Goal: Information Seeking & Learning: Learn about a topic

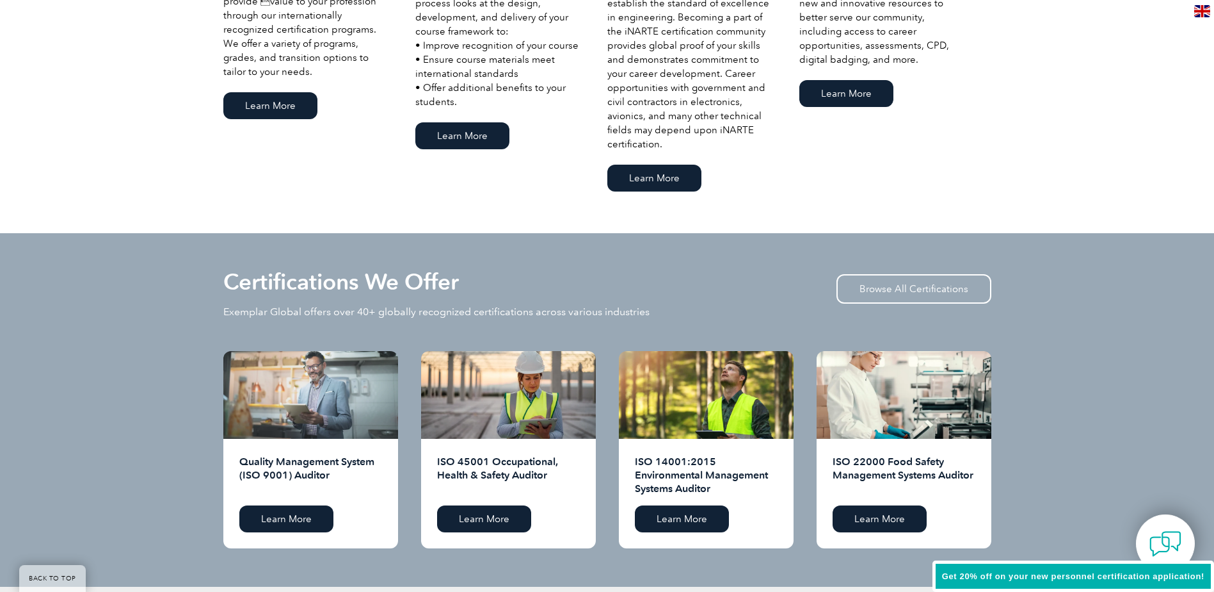
scroll to position [1088, 0]
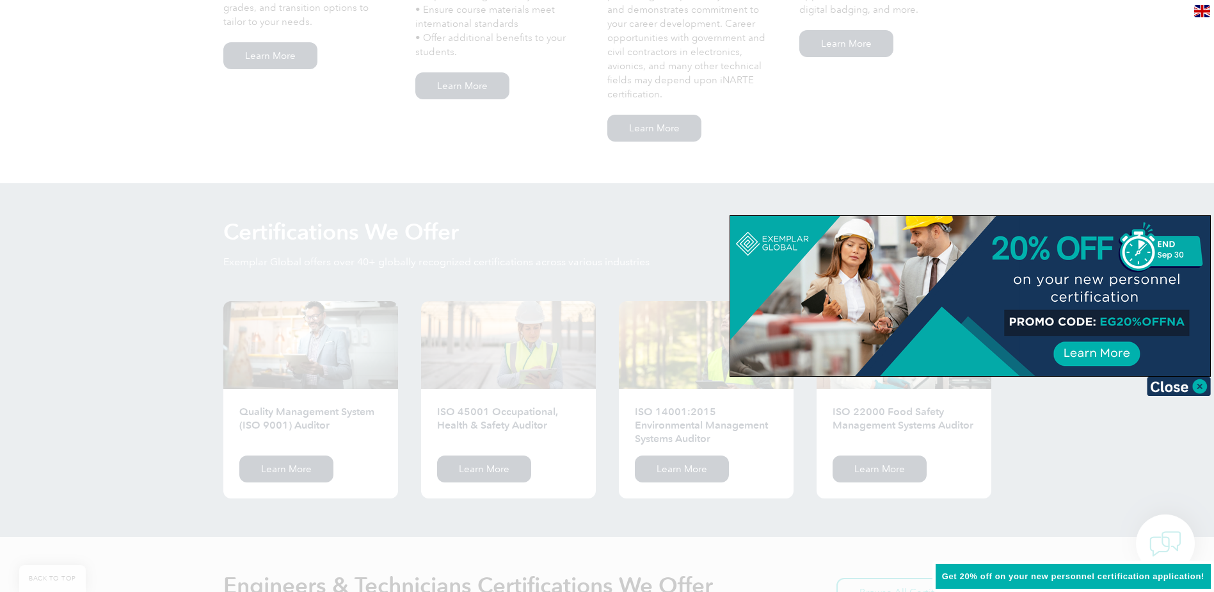
click at [1054, 175] on div at bounding box center [607, 296] width 1214 height 592
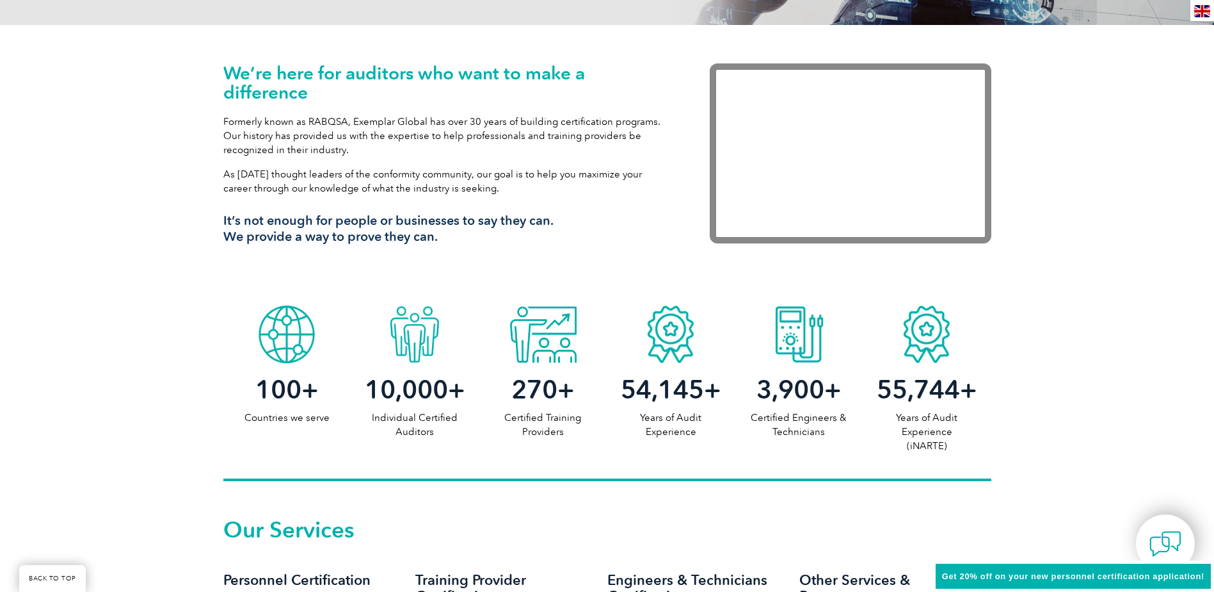
scroll to position [832, 0]
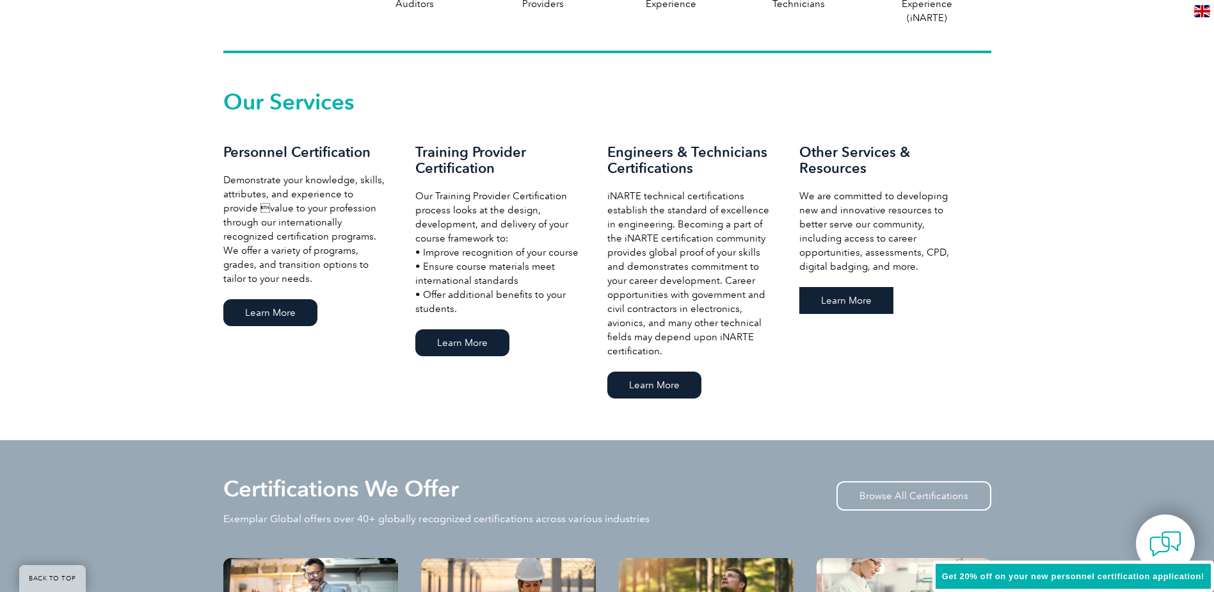
click at [865, 298] on link "Learn More" at bounding box center [847, 300] width 94 height 27
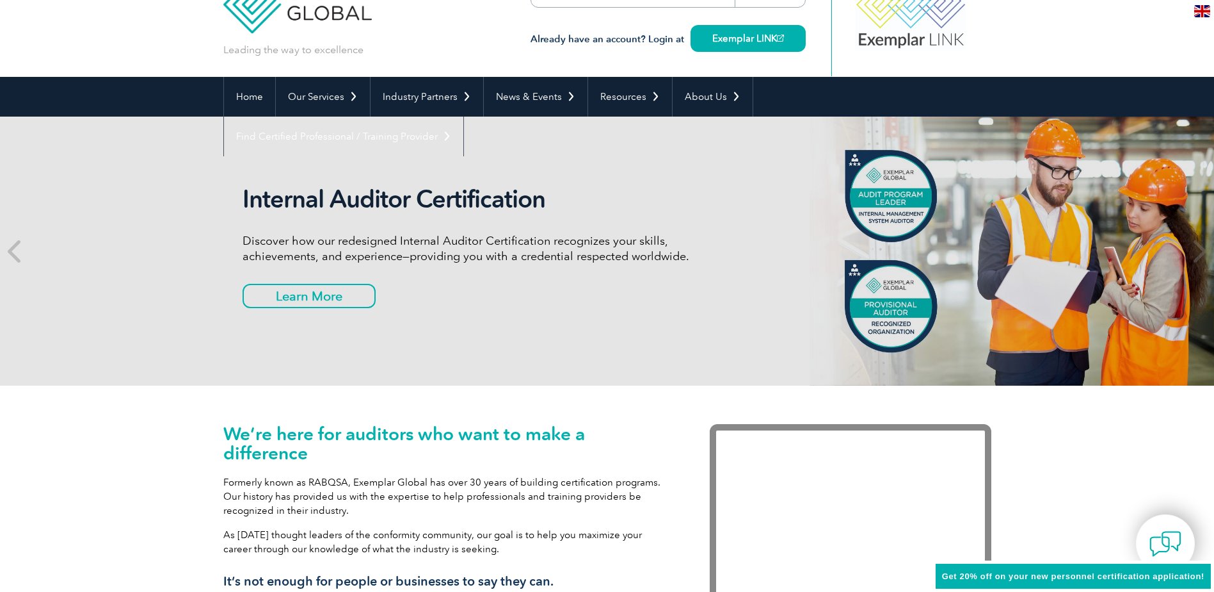
scroll to position [0, 0]
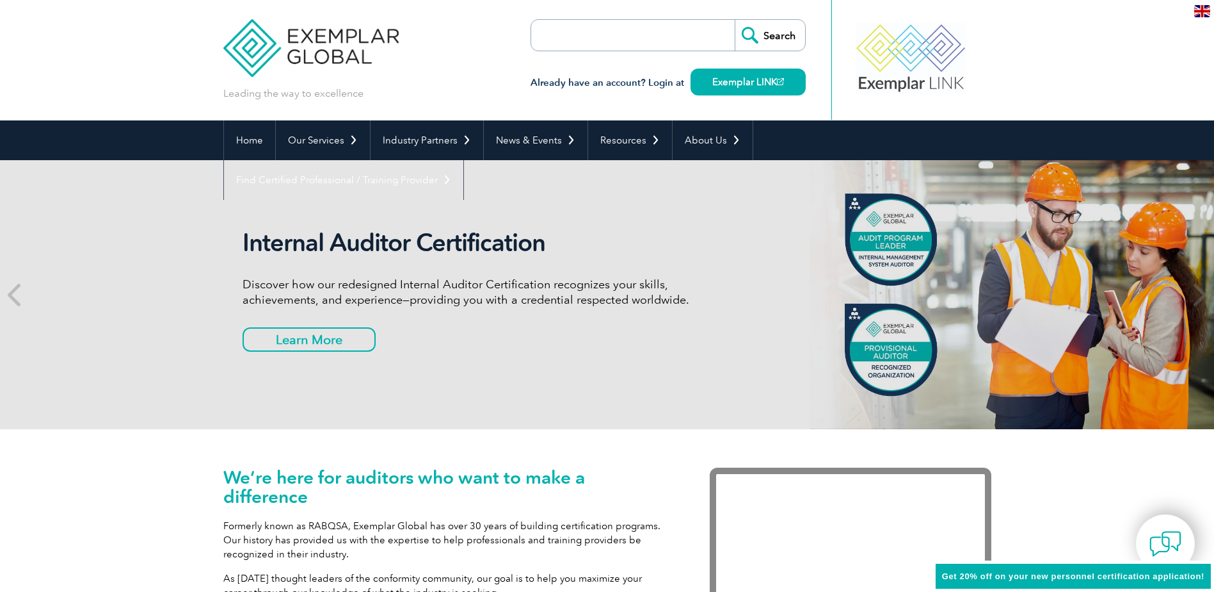
click at [641, 45] on input "search" at bounding box center [605, 35] width 134 height 31
type input "sqf"
click at [773, 31] on input "Search" at bounding box center [770, 35] width 70 height 31
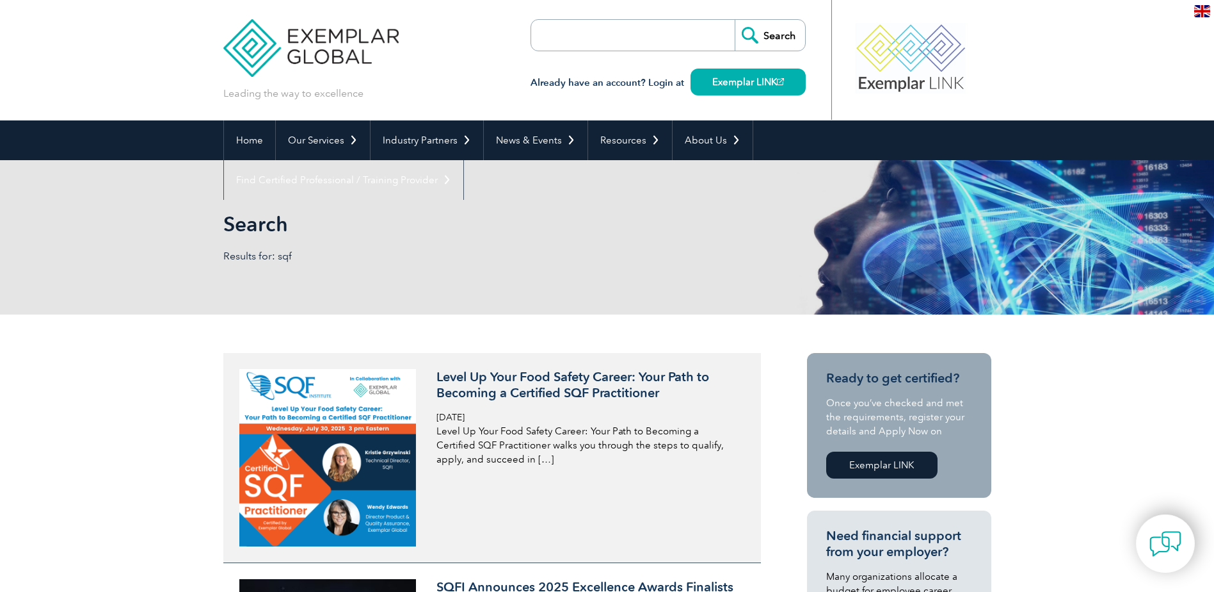
click at [538, 396] on h3 "Level Up Your Food Safety Career: Your Path to Becoming a Certified SQF Practit…" at bounding box center [588, 385] width 303 height 32
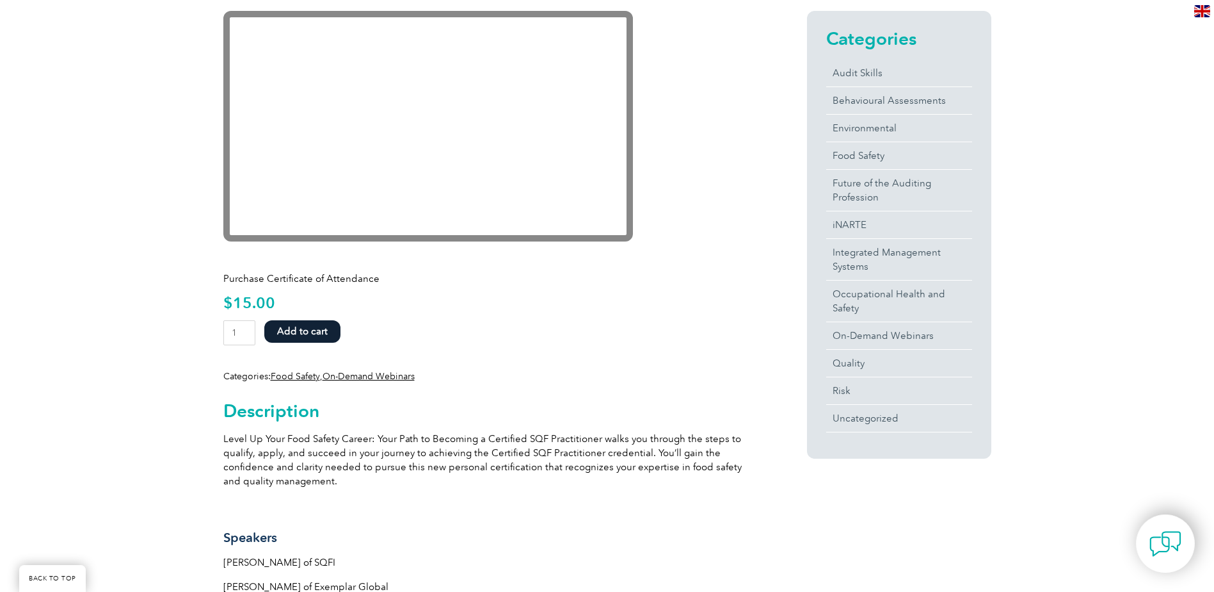
scroll to position [320, 0]
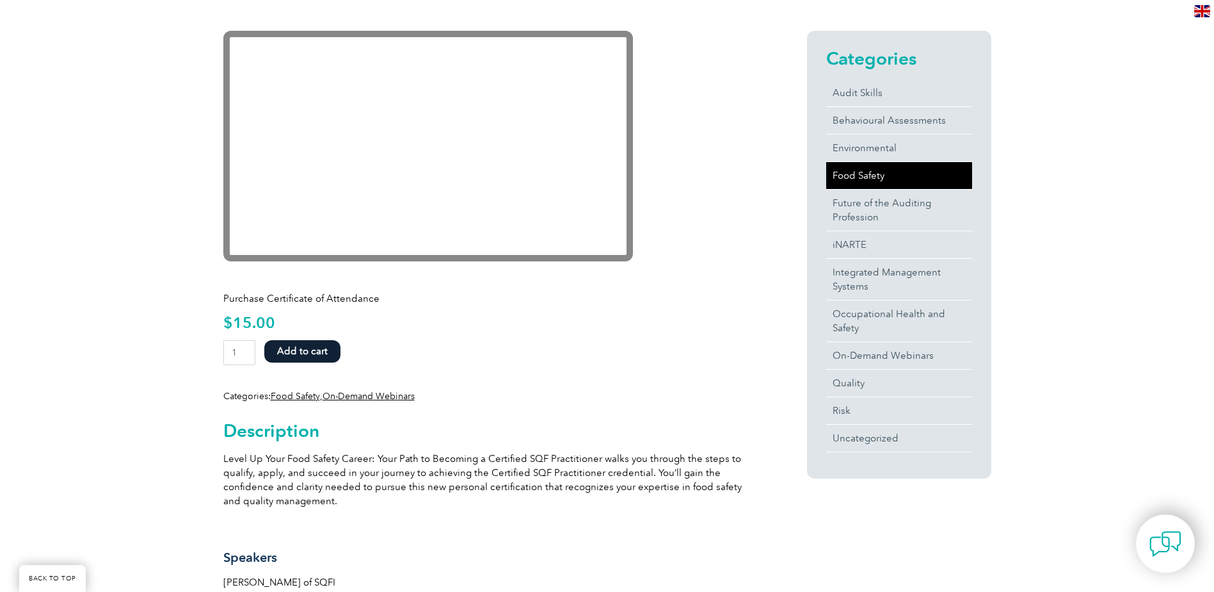
click at [845, 175] on link "Food Safety" at bounding box center [900, 175] width 146 height 27
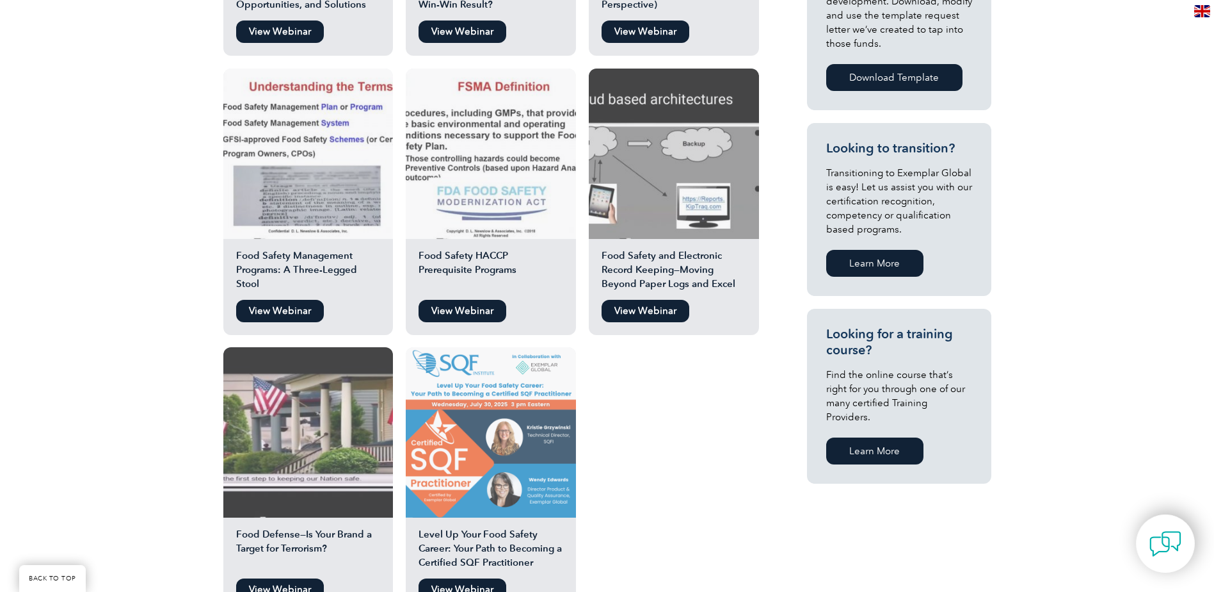
scroll to position [640, 0]
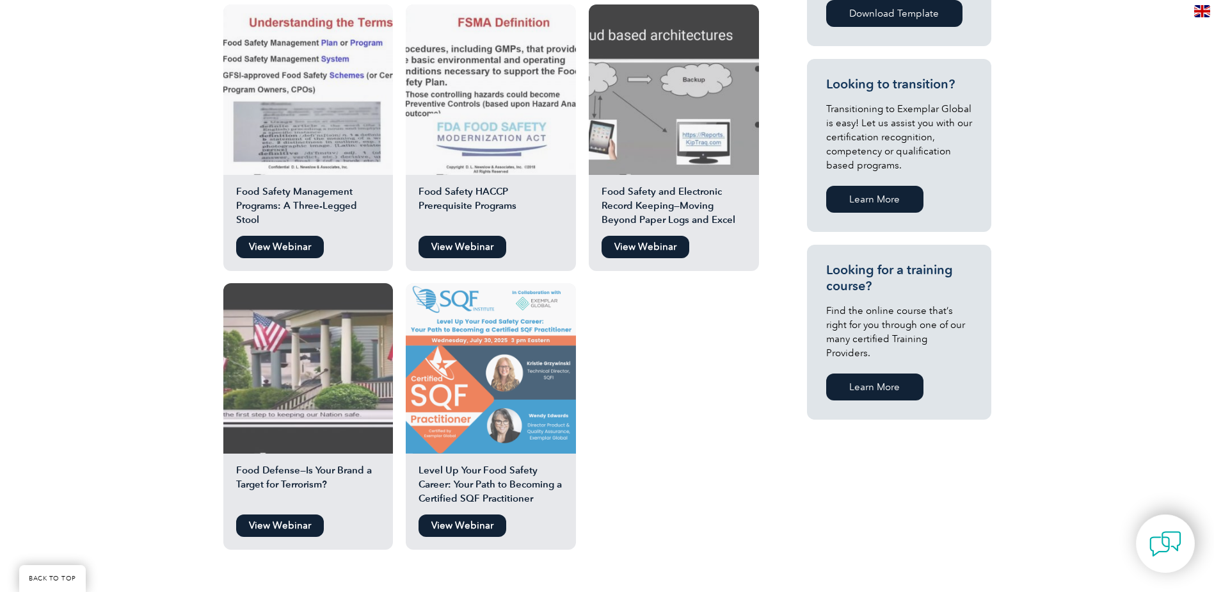
click at [468, 486] on h2 "Level Up Your Food Safety Career: Your Path to Becoming a Certified SQF Practit…" at bounding box center [491, 485] width 170 height 45
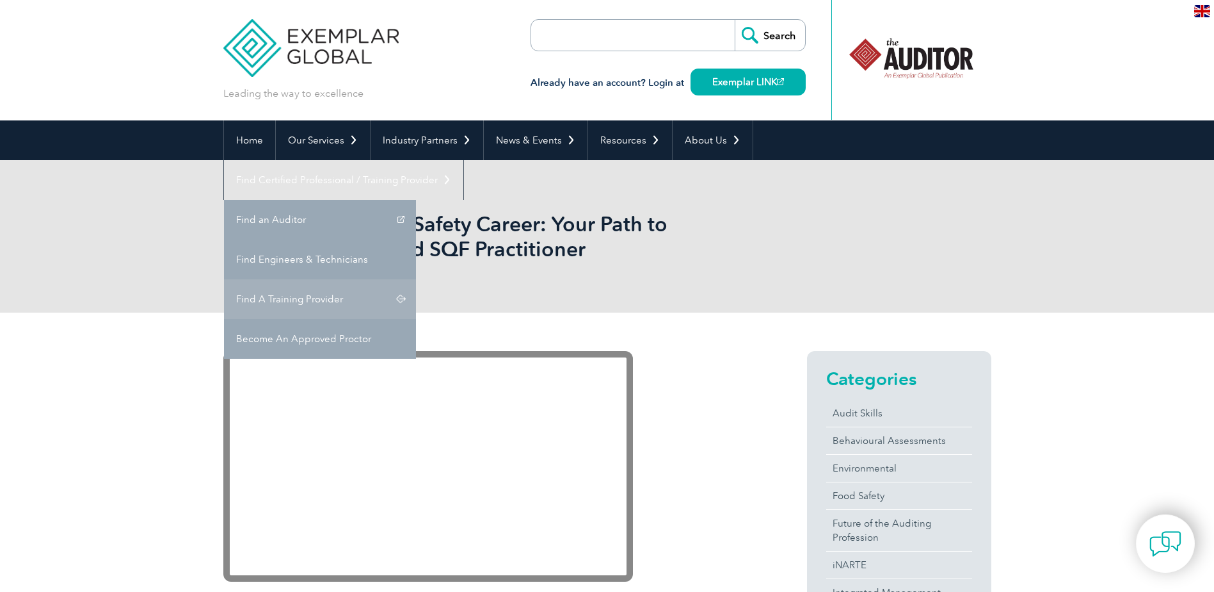
click at [416, 279] on link "Find A Training Provider" at bounding box center [320, 299] width 192 height 40
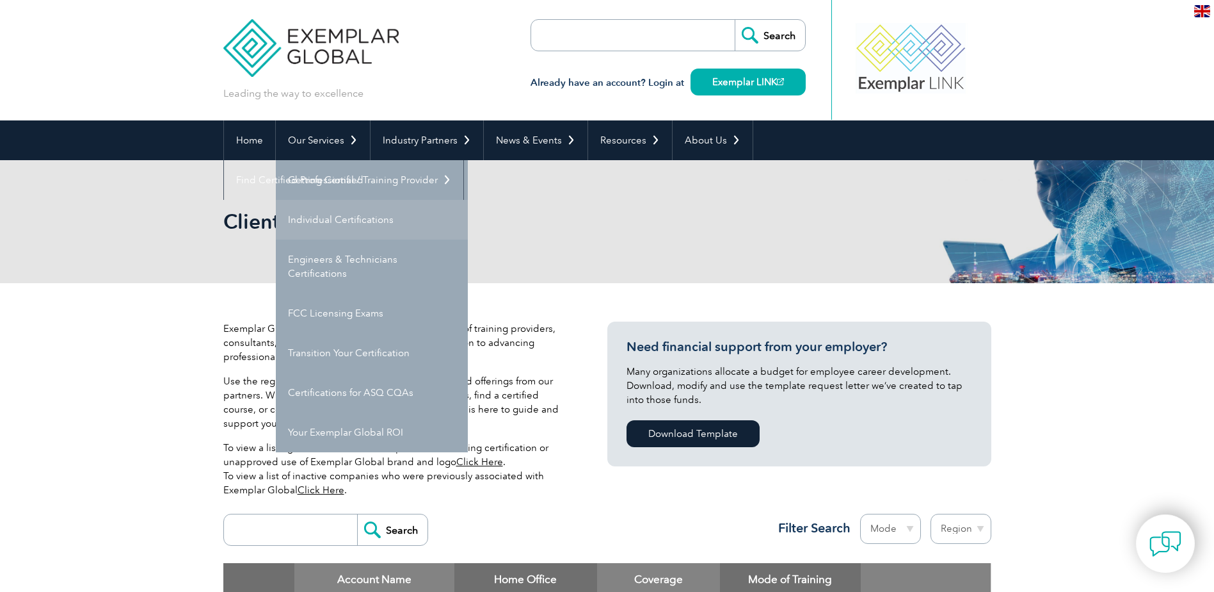
click at [316, 220] on link "Individual Certifications" at bounding box center [372, 220] width 192 height 40
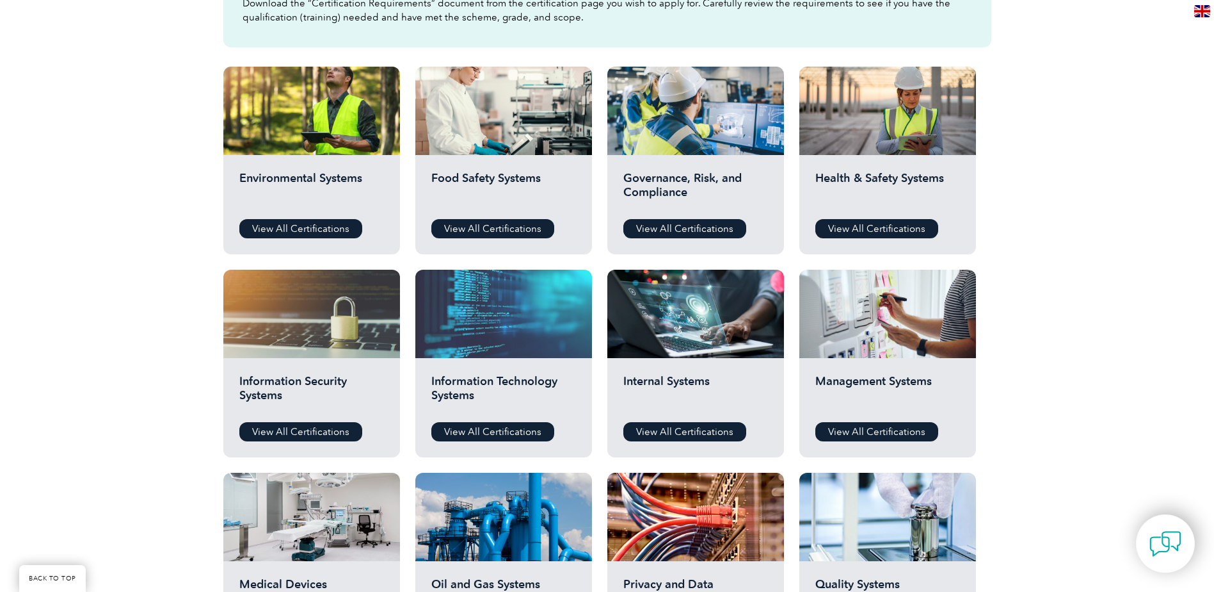
scroll to position [448, 0]
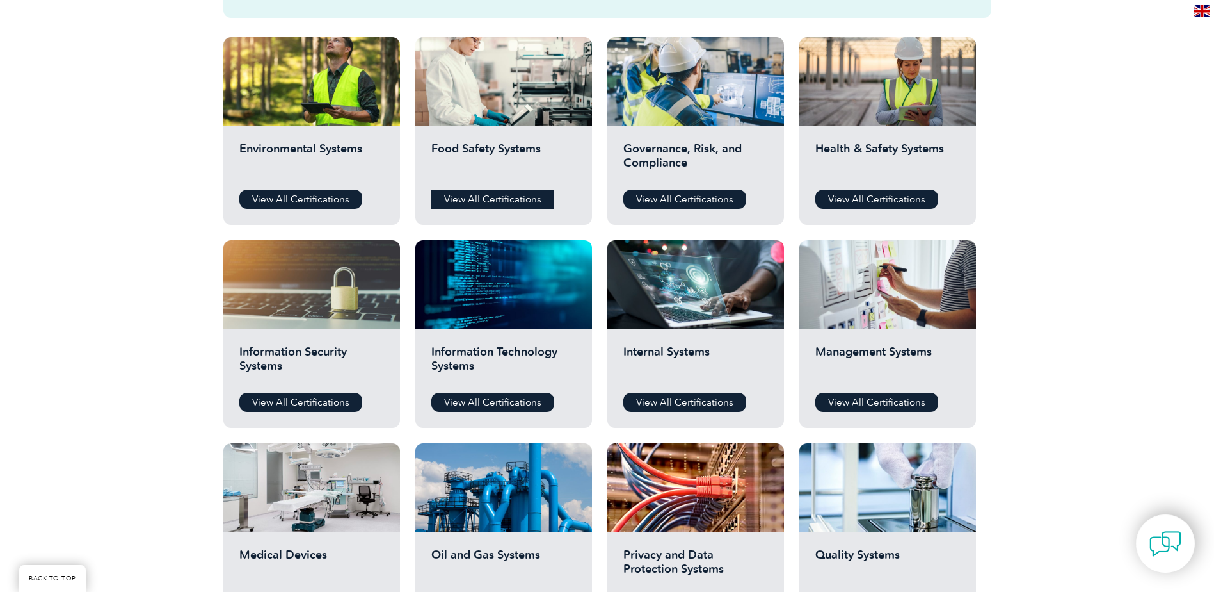
click at [497, 201] on link "View All Certifications" at bounding box center [492, 199] width 123 height 19
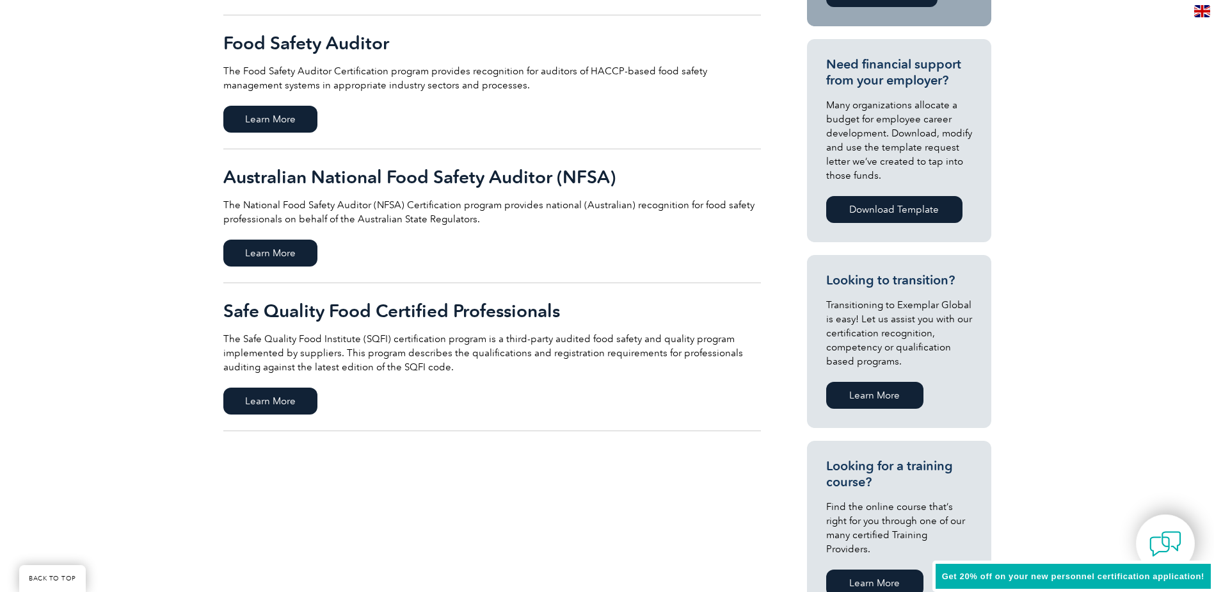
scroll to position [448, 0]
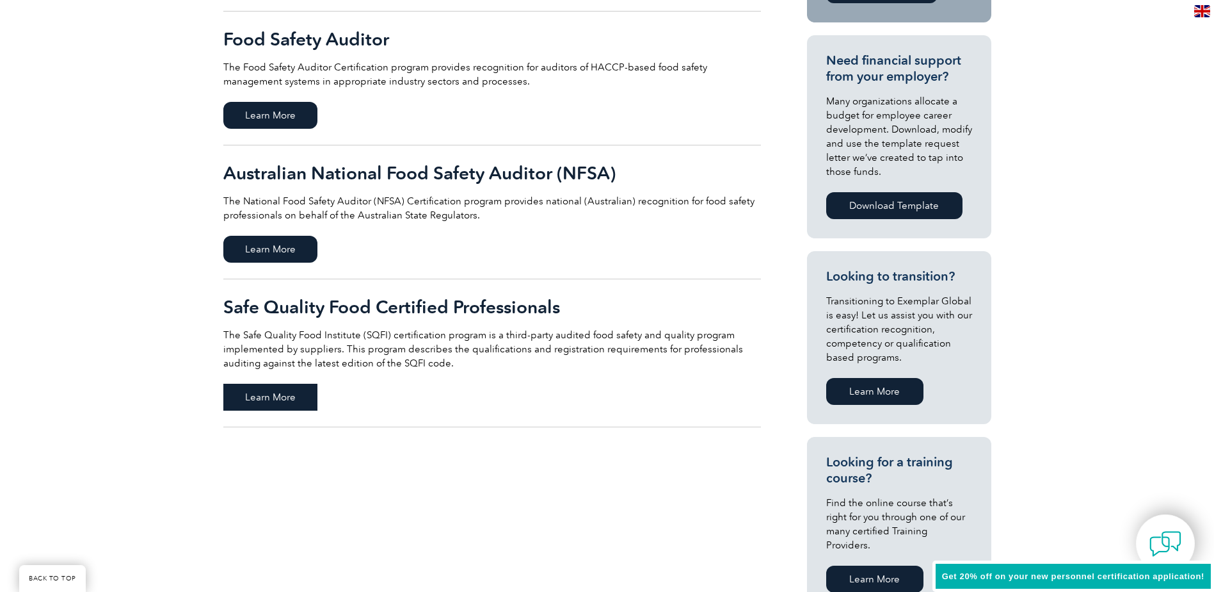
click at [289, 399] on span "Learn More" at bounding box center [270, 396] width 94 height 27
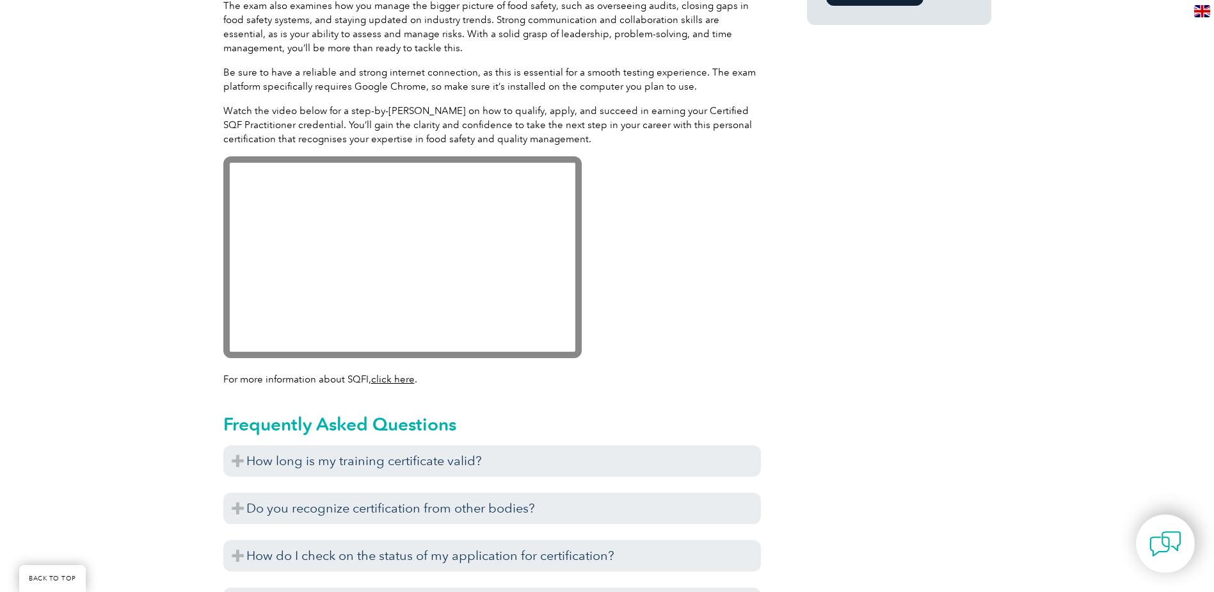
scroll to position [1152, 0]
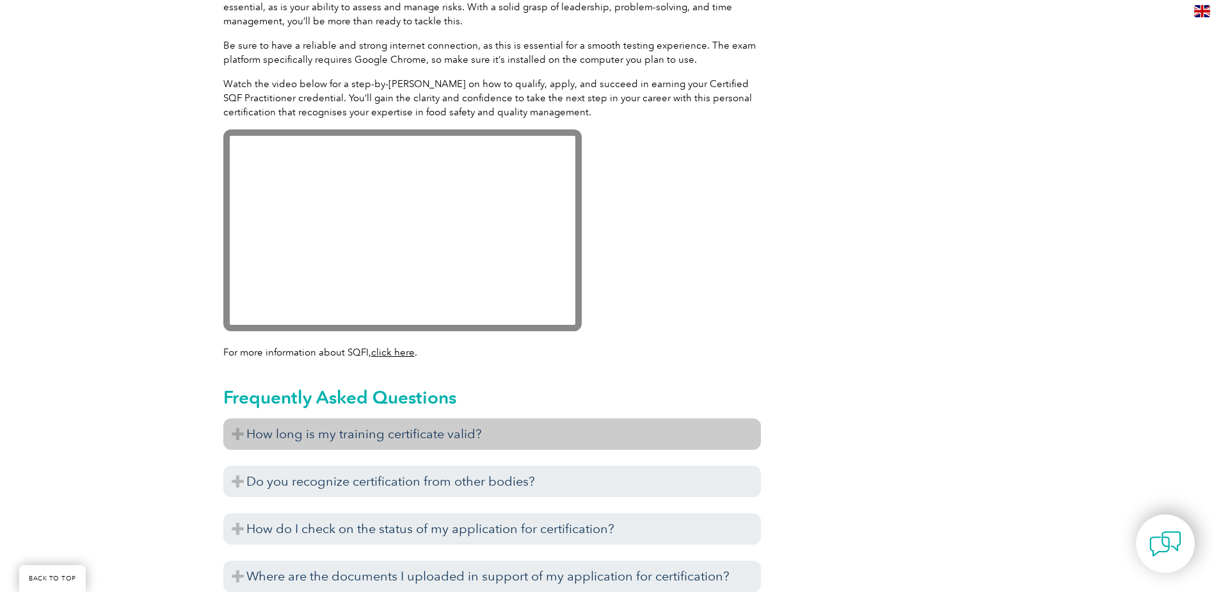
click at [436, 448] on h3 "How long is my training certificate valid?" at bounding box center [492, 433] width 538 height 31
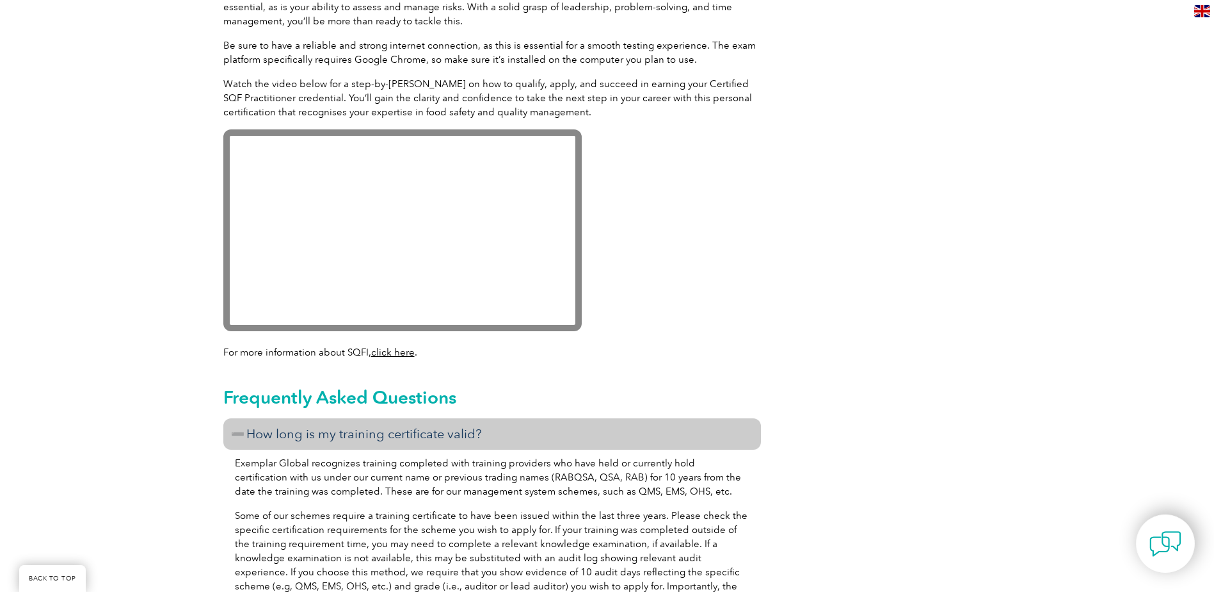
click at [431, 430] on h3 "How long is my training certificate valid?" at bounding box center [492, 433] width 538 height 31
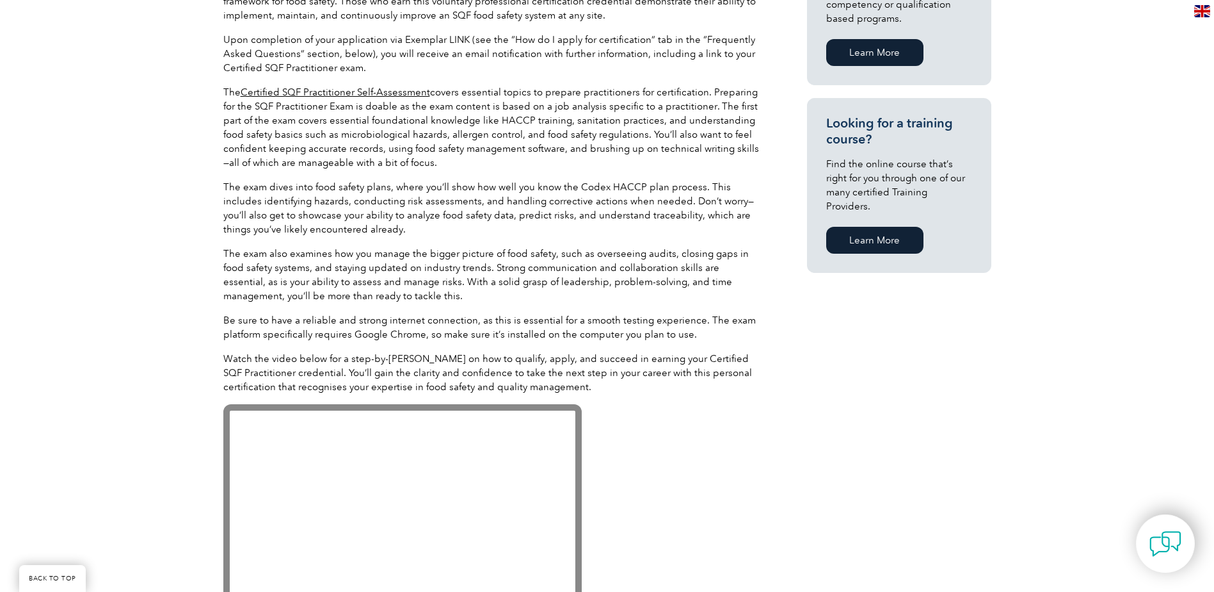
scroll to position [832, 0]
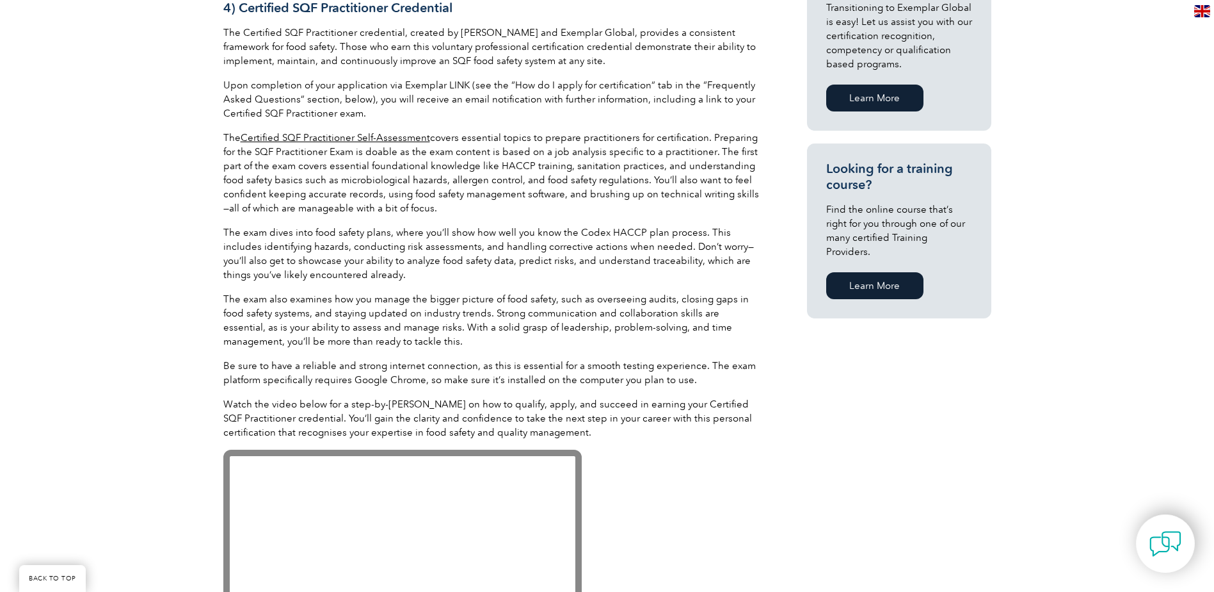
click at [337, 136] on link "Certified SQF Practitioner Self-Assessment" at bounding box center [336, 138] width 190 height 12
